Goal: Information Seeking & Learning: Learn about a topic

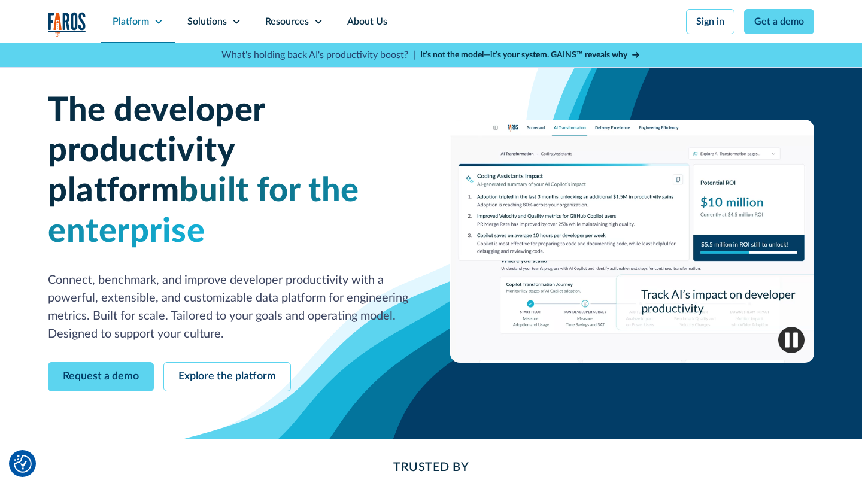
click at [158, 24] on icon at bounding box center [159, 22] width 10 height 10
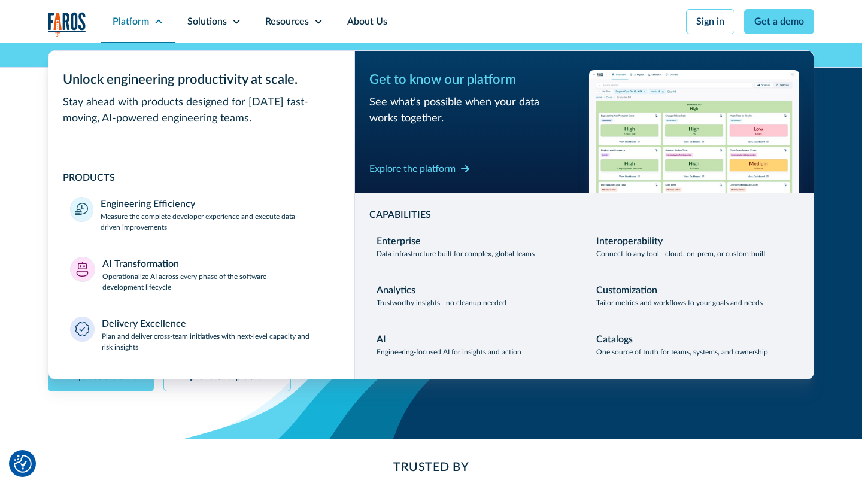
click at [159, 23] on icon at bounding box center [159, 22] width 10 height 10
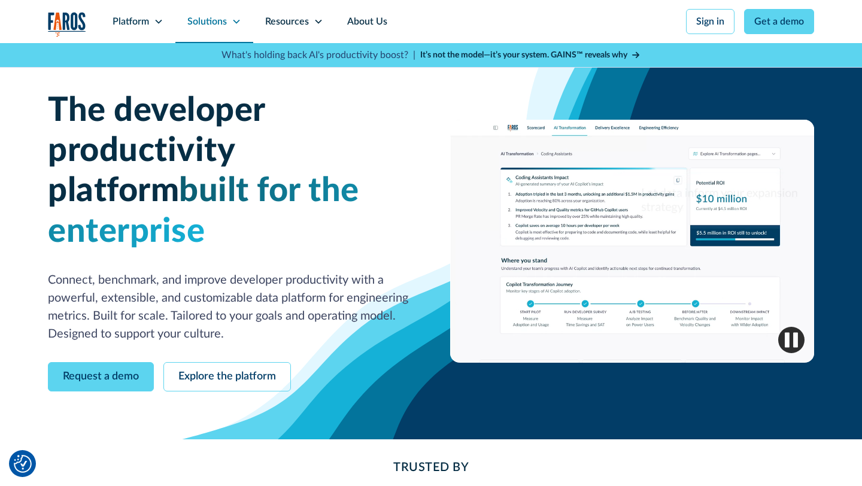
click at [212, 28] on div "Solutions" at bounding box center [206, 21] width 39 height 14
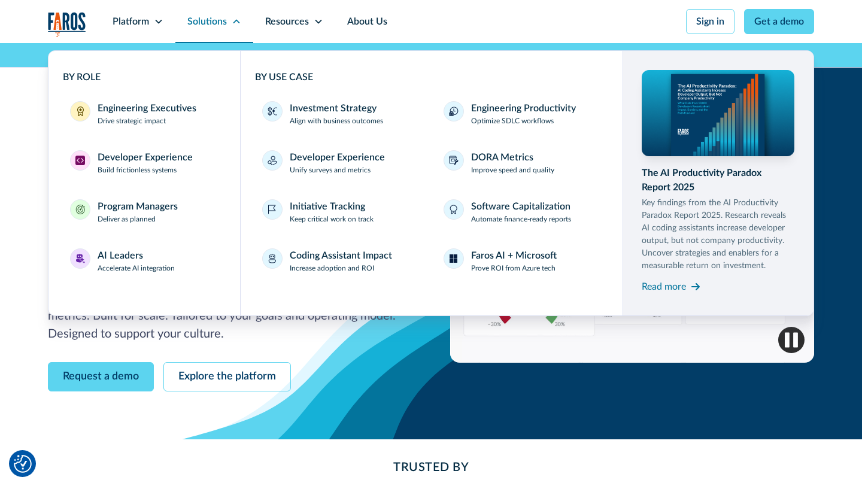
click at [212, 27] on div "Solutions" at bounding box center [206, 21] width 39 height 14
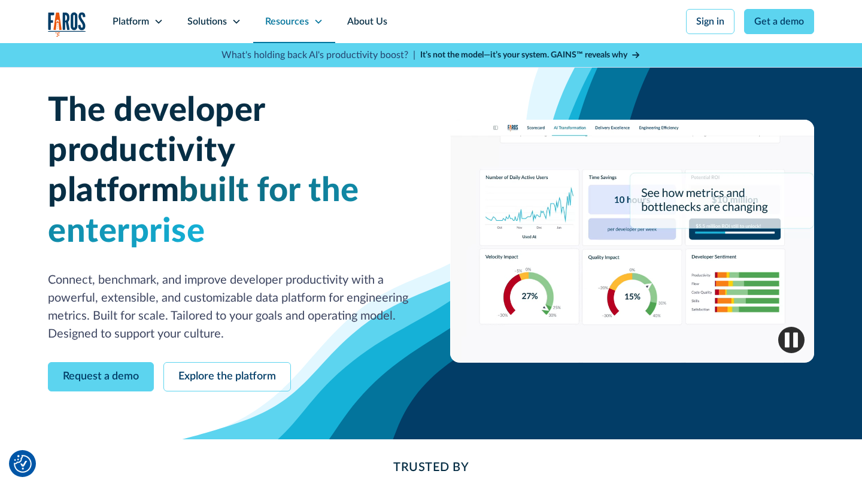
click at [287, 13] on div "Resources" at bounding box center [294, 21] width 82 height 43
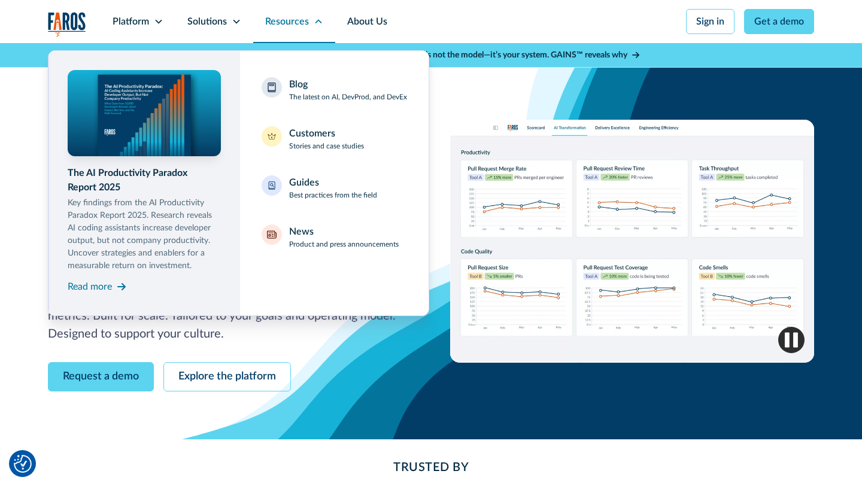
click at [284, 23] on div "Resources" at bounding box center [287, 21] width 44 height 14
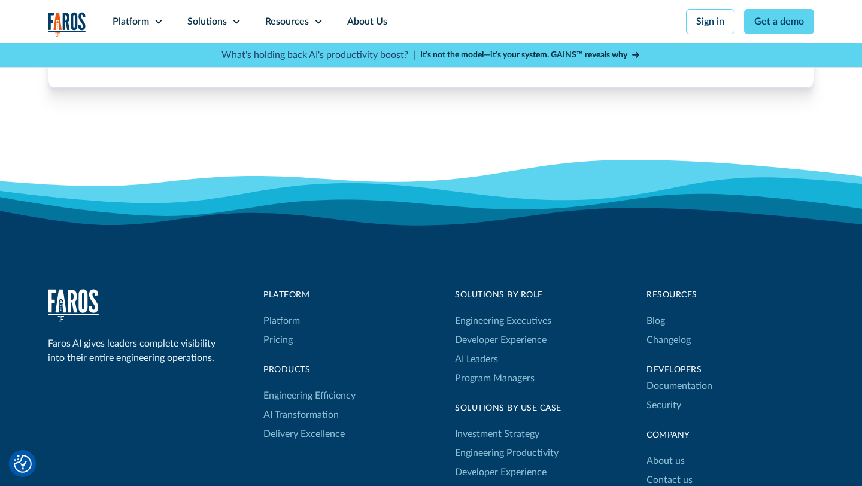
scroll to position [3828, 0]
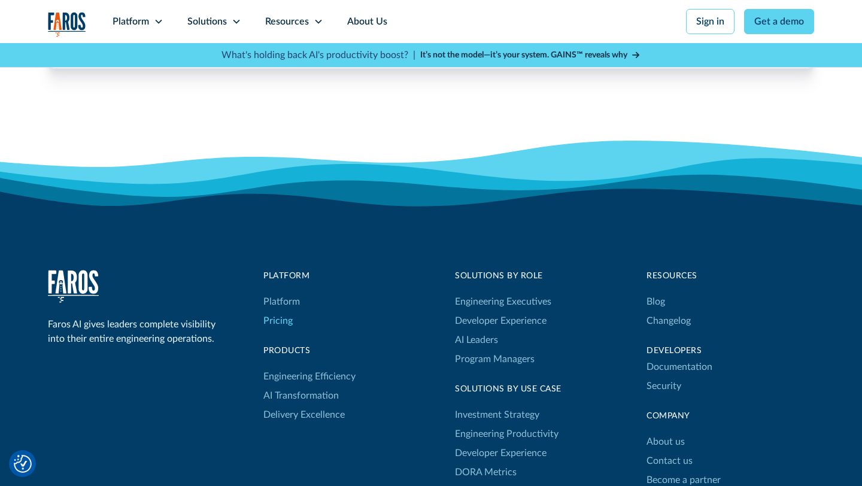
click at [279, 311] on link "Pricing" at bounding box center [277, 320] width 29 height 19
